Goal: Navigation & Orientation: Find specific page/section

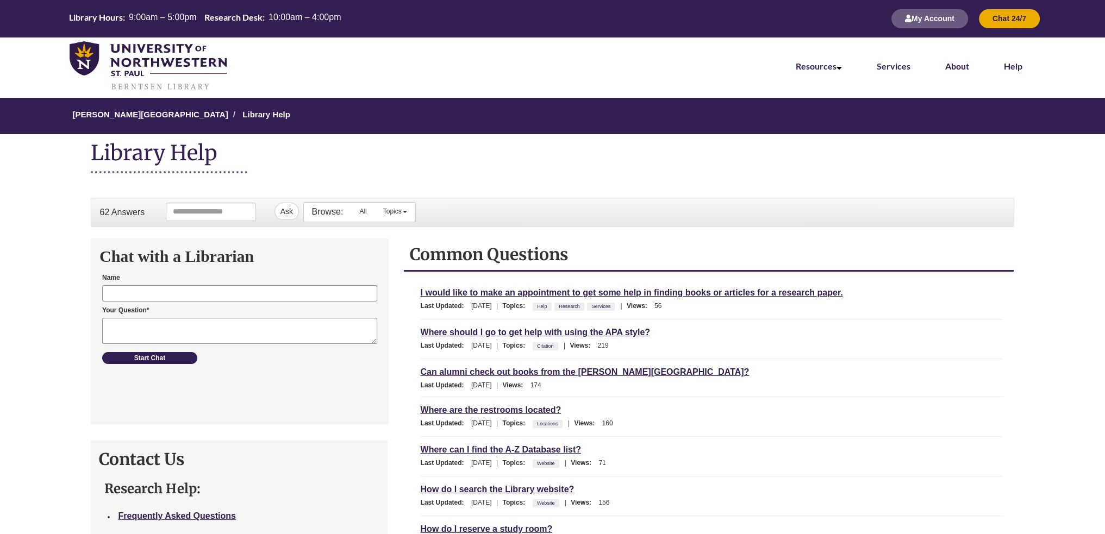
click at [343, 69] on nav "Resources Find Resources Library Search Databases & Articles Interlibrary Loan …" at bounding box center [552, 67] width 1105 height 58
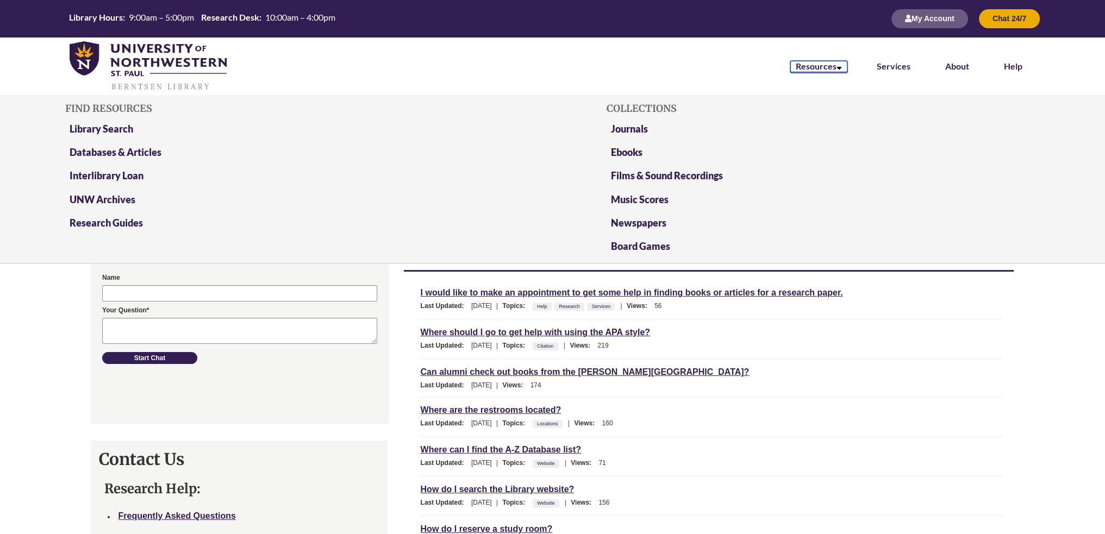
click at [799, 69] on link "Resources" at bounding box center [818, 67] width 57 height 12
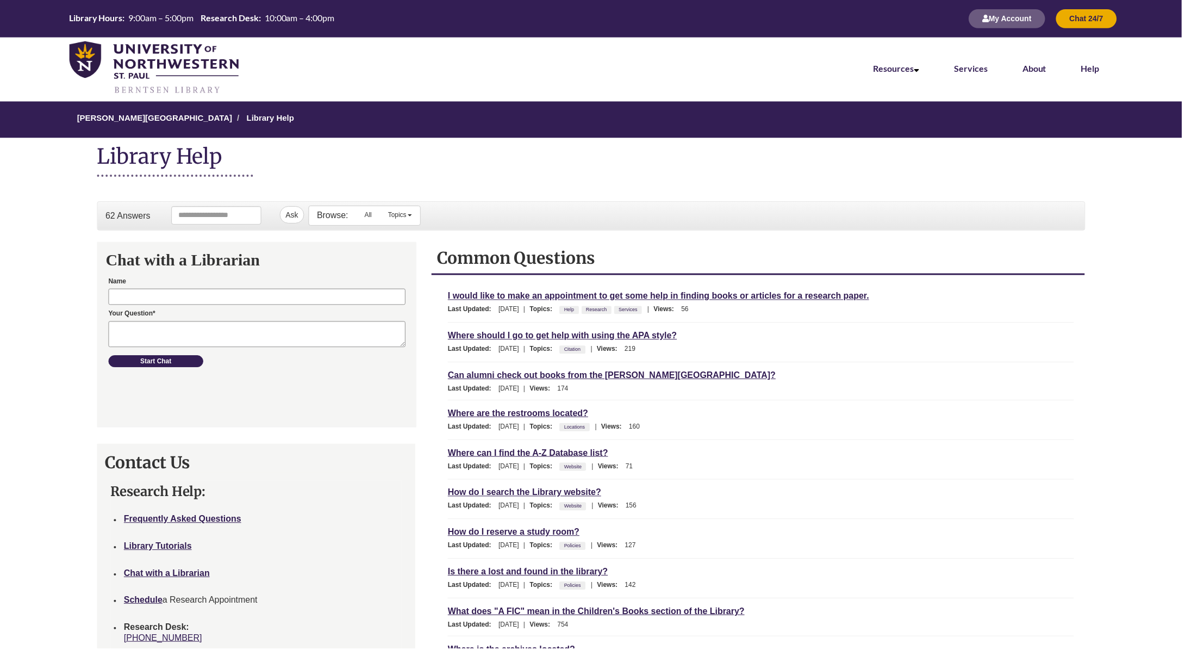
click at [906, 70] on link "Resources" at bounding box center [898, 68] width 57 height 10
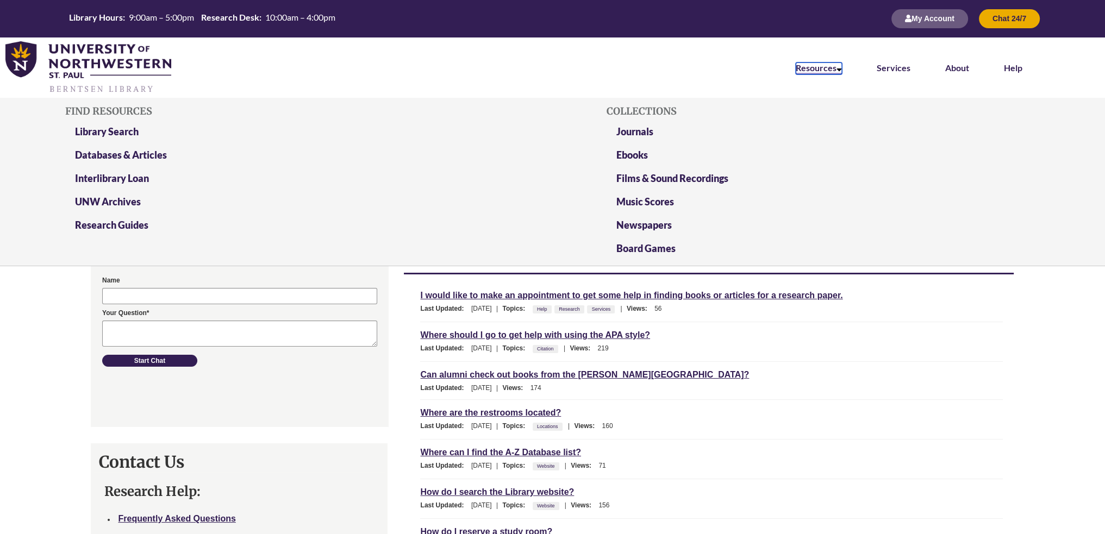
click at [824, 65] on link "Resources" at bounding box center [819, 69] width 46 height 12
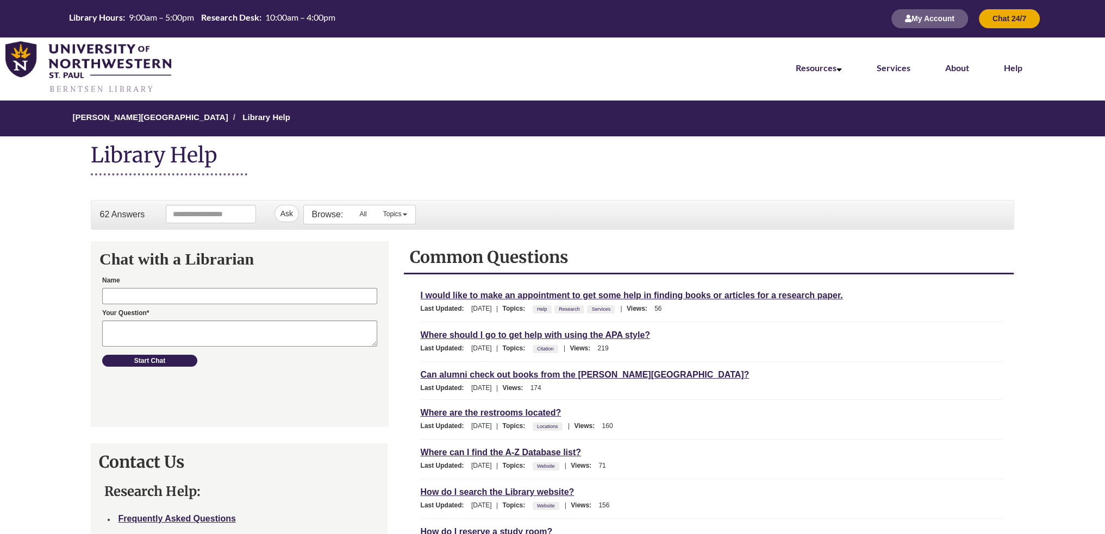
click at [720, 384] on div "Last Updated: May 06, 2024 | Views: 174" at bounding box center [711, 388] width 583 height 11
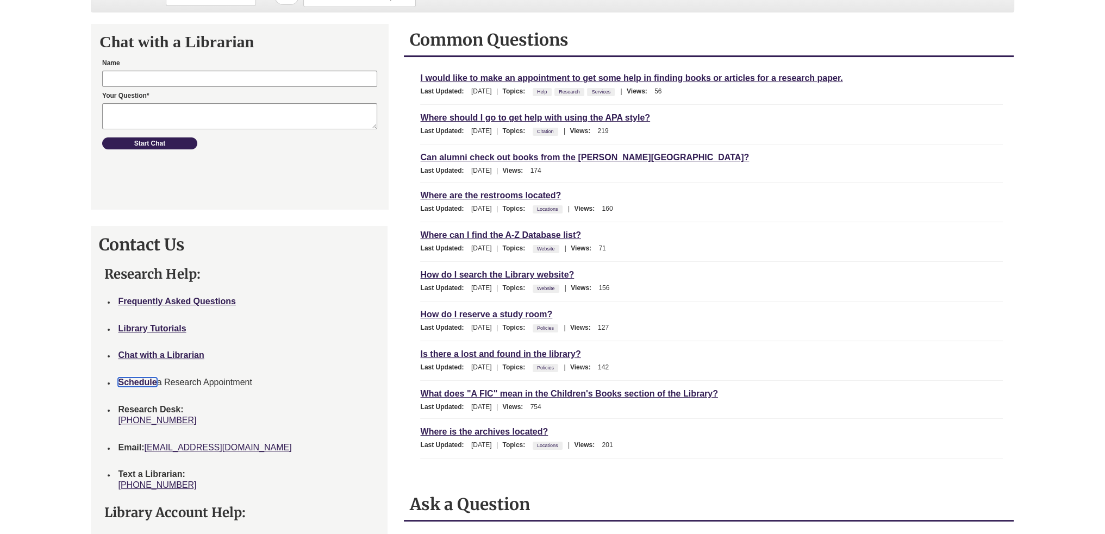
click at [139, 378] on strong "Schedule" at bounding box center [137, 382] width 39 height 9
